Goal: Task Accomplishment & Management: Use online tool/utility

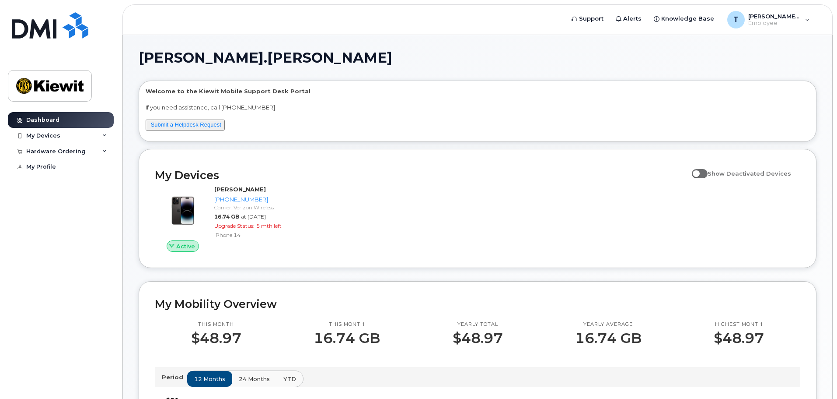
click at [706, 173] on span at bounding box center [700, 173] width 16 height 9
click at [699, 172] on input "Show Deactivated Devices" at bounding box center [695, 168] width 7 height 7
checkbox input "true"
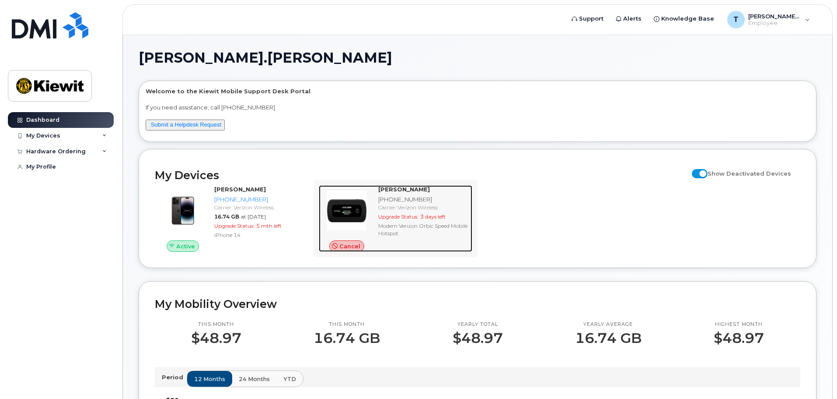
click at [354, 246] on span "Cancel" at bounding box center [349, 246] width 21 height 8
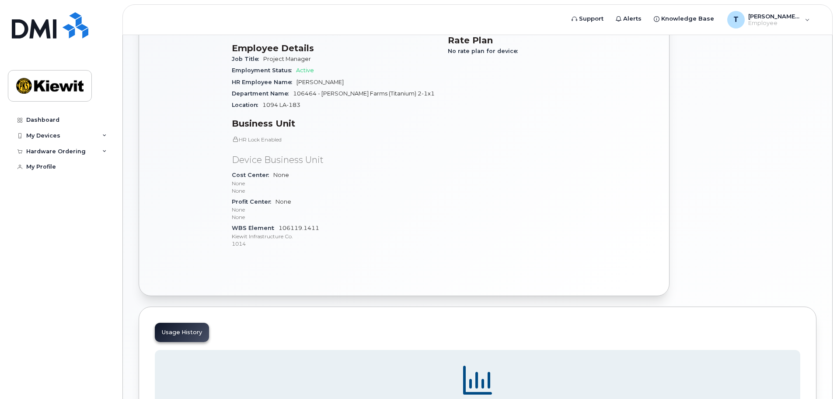
scroll to position [16, 0]
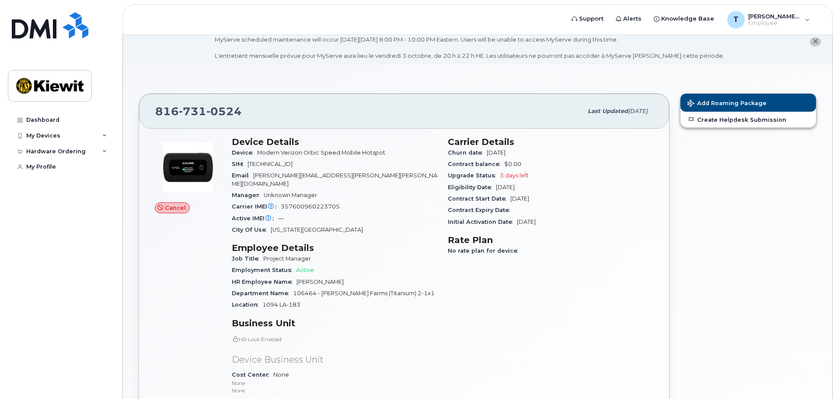
click at [163, 210] on icon at bounding box center [160, 208] width 6 height 6
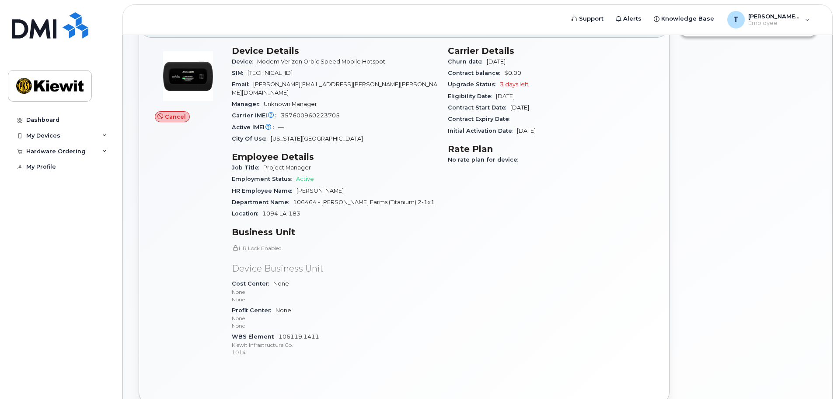
scroll to position [147, 0]
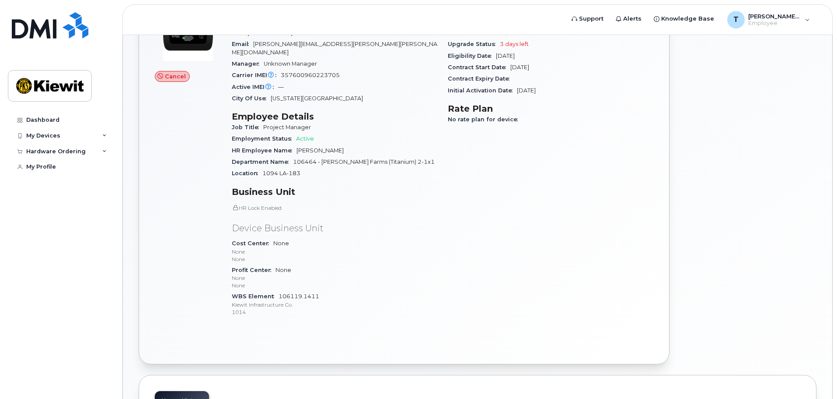
click at [280, 206] on div "HR Lock Enabled Device Business Unit Cost Center None None None Profit Center N…" at bounding box center [335, 260] width 206 height 113
click at [309, 156] on div "Department Name 106464 - KF Franklin Farms (Titanium) 2-1x1" at bounding box center [335, 161] width 206 height 11
click at [308, 136] on div "Employment Status Active" at bounding box center [335, 138] width 206 height 11
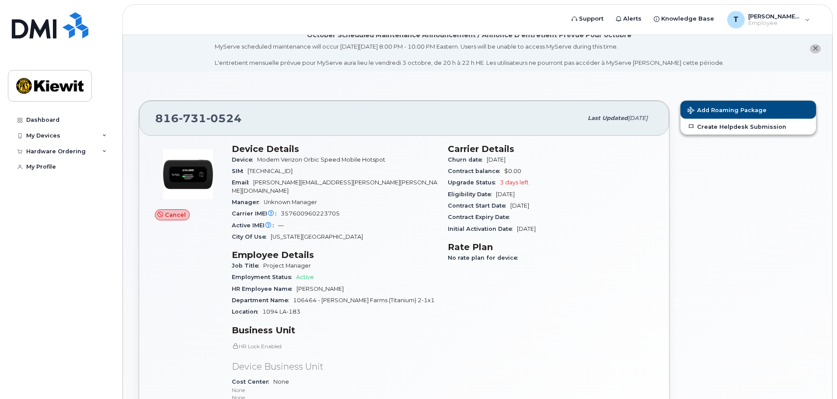
scroll to position [0, 0]
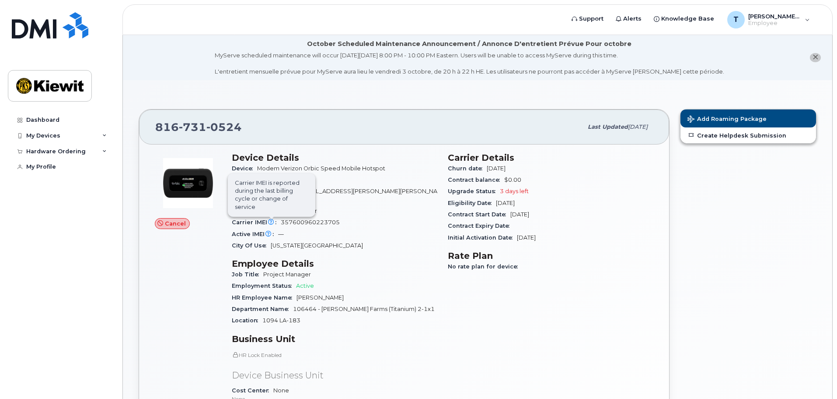
click at [272, 219] on icon at bounding box center [271, 222] width 6 height 6
click at [269, 222] on span "Active IMEI is refreshed daily with a delay of up to 48 hours following network…" at bounding box center [268, 206] width 87 height 43
click at [512, 188] on span "3 days left" at bounding box center [514, 191] width 29 height 7
click at [724, 120] on span "Add Roaming Package" at bounding box center [727, 119] width 79 height 8
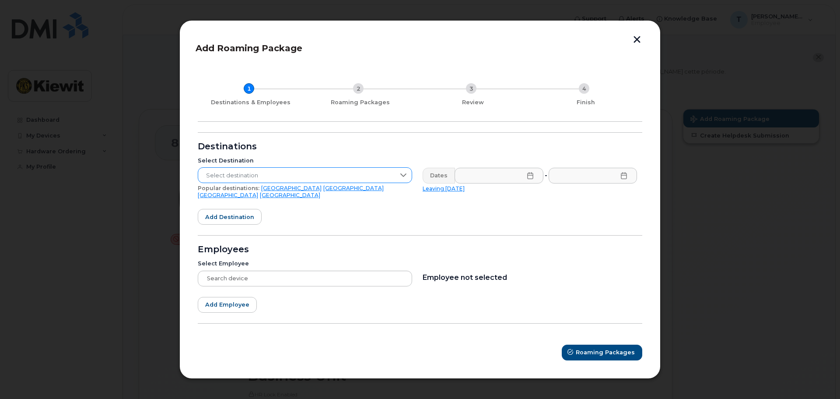
click at [408, 180] on div at bounding box center [403, 175] width 17 height 15
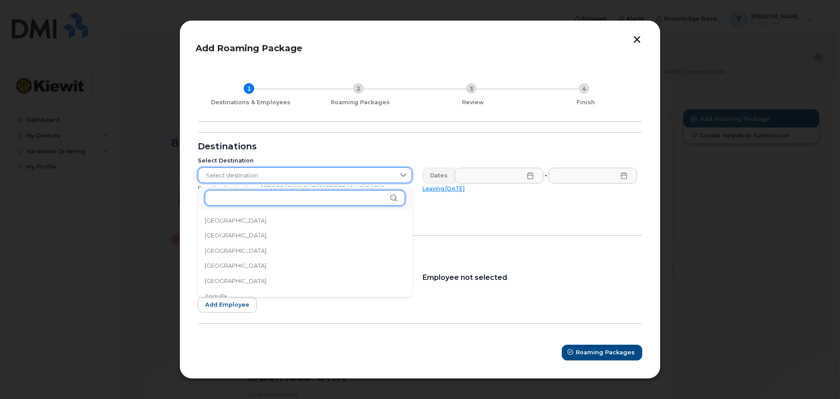
click at [366, 195] on input "text" at bounding box center [305, 198] width 200 height 16
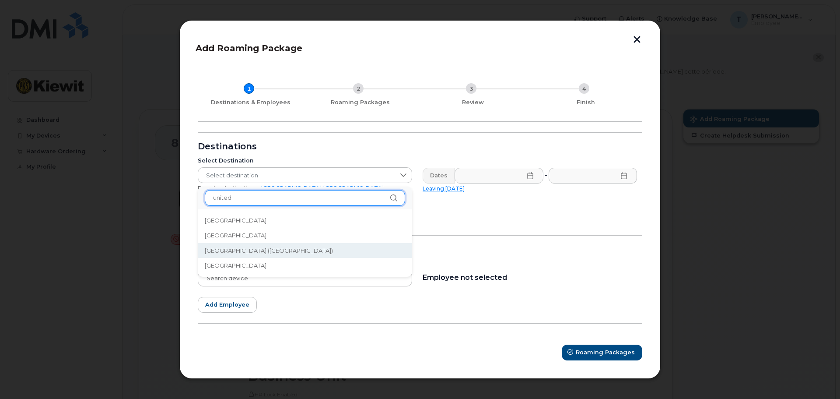
type input "united"
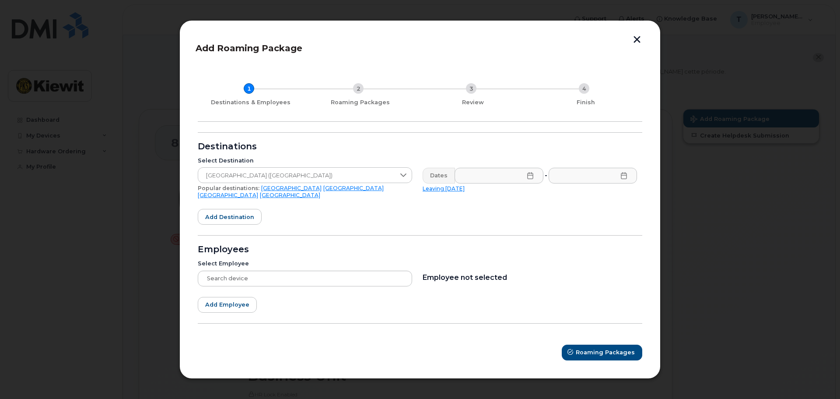
click at [642, 45] on button "button" at bounding box center [636, 40] width 13 height 9
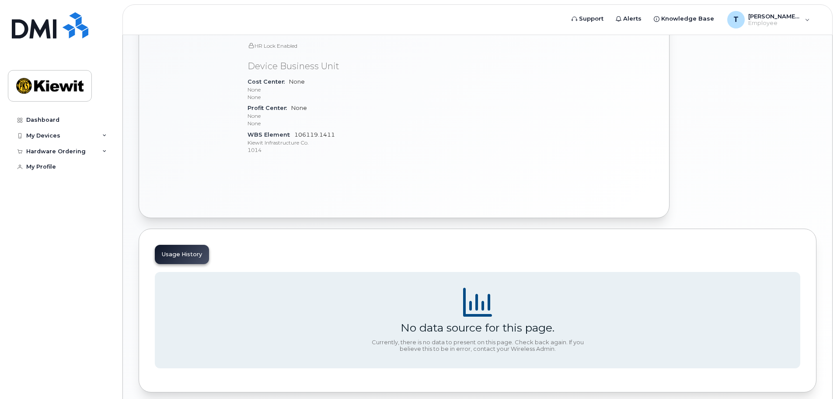
scroll to position [369, 0]
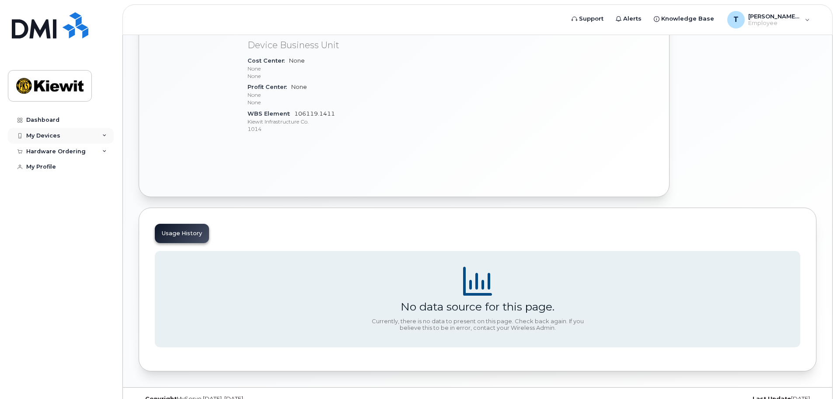
click at [96, 138] on div "My Devices" at bounding box center [61, 136] width 106 height 16
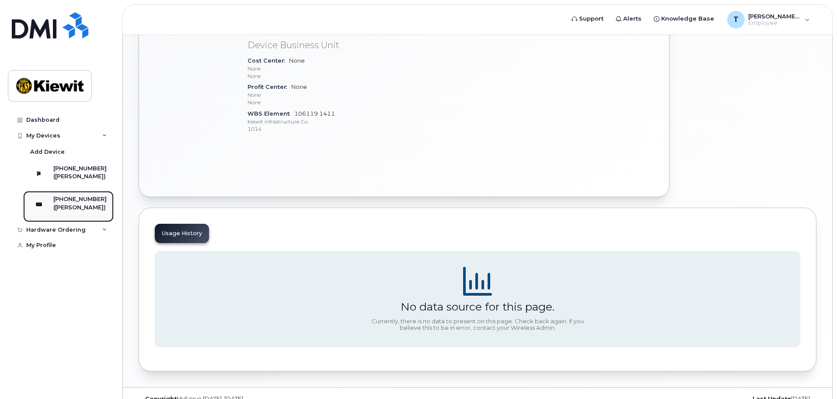
click at [85, 211] on div "([PERSON_NAME])" at bounding box center [79, 207] width 53 height 8
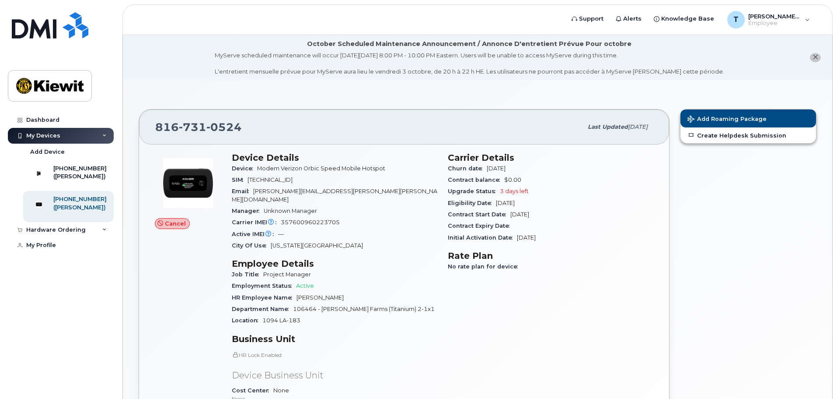
click at [168, 219] on div "Cancel" at bounding box center [172, 223] width 35 height 11
click at [170, 226] on span "Cancel" at bounding box center [175, 223] width 21 height 8
click at [170, 225] on span "Cancel" at bounding box center [175, 223] width 21 height 8
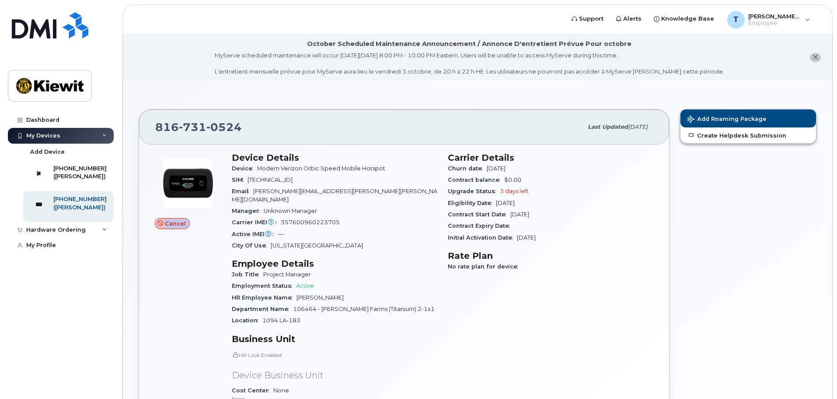
click at [204, 238] on div "Cancel" at bounding box center [188, 311] width 77 height 329
click at [157, 220] on span at bounding box center [160, 223] width 7 height 7
drag, startPoint x: 243, startPoint y: 127, endPoint x: 156, endPoint y: 126, distance: 87.1
click at [156, 126] on div "816 731 0524" at bounding box center [368, 127] width 427 height 18
copy span "816 731 0524"
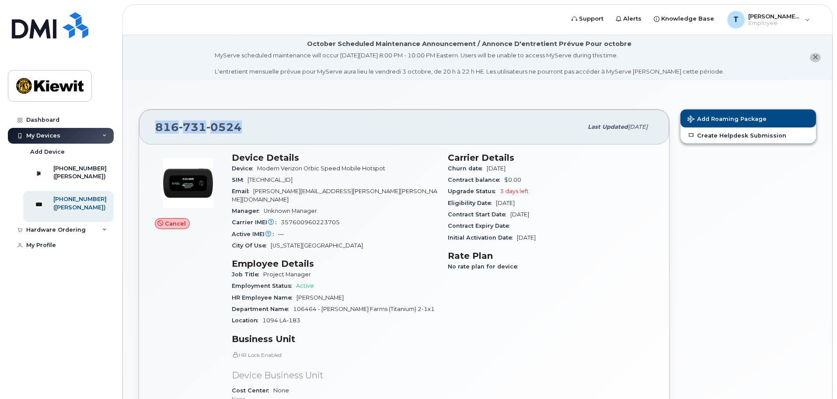
click at [820, 56] on button "close notification" at bounding box center [815, 57] width 11 height 9
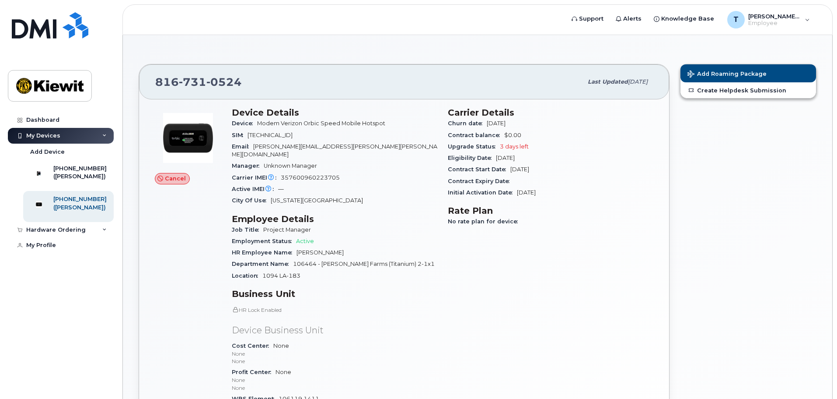
click at [620, 289] on div "Carrier Details Churn date May 23, 2025 Contract balance $0.00 Upgrade Status 3…" at bounding box center [551, 266] width 216 height 329
click at [168, 177] on span "Cancel" at bounding box center [175, 178] width 21 height 8
click at [176, 179] on span "Cancel" at bounding box center [175, 178] width 21 height 8
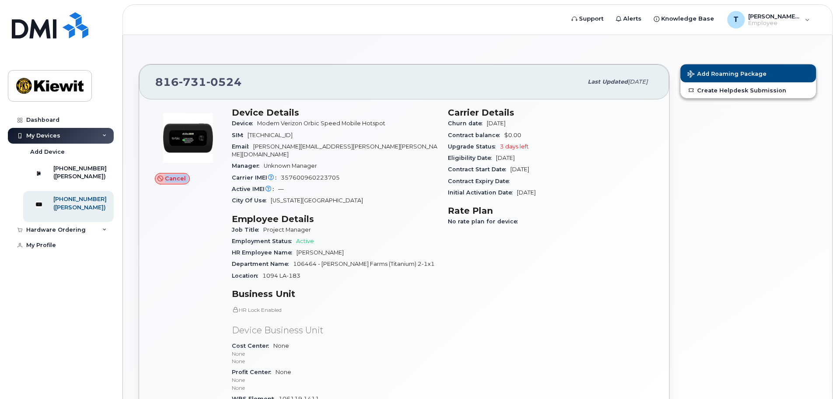
click at [176, 179] on span "Cancel" at bounding box center [175, 178] width 21 height 8
click at [582, 143] on div "Upgrade Status 3 days left" at bounding box center [551, 146] width 206 height 11
click at [751, 91] on link "Create Helpdesk Submission" at bounding box center [749, 90] width 136 height 16
